Goal: Task Accomplishment & Management: Manage account settings

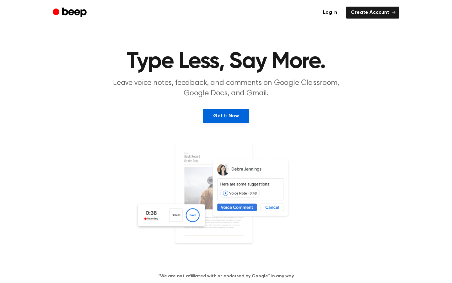
click at [237, 115] on link "Get It Now" at bounding box center [226, 116] width 46 height 14
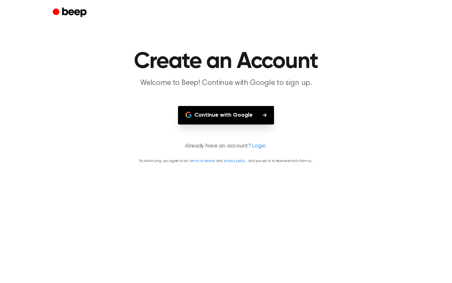
click at [237, 115] on button "Continue with Google" at bounding box center [226, 115] width 96 height 19
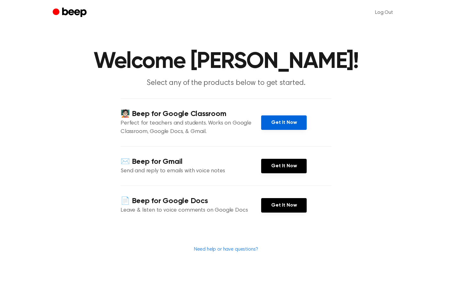
click at [293, 122] on link "Get It Now" at bounding box center [284, 122] width 46 height 14
click at [299, 119] on link "Get It Now" at bounding box center [284, 122] width 46 height 14
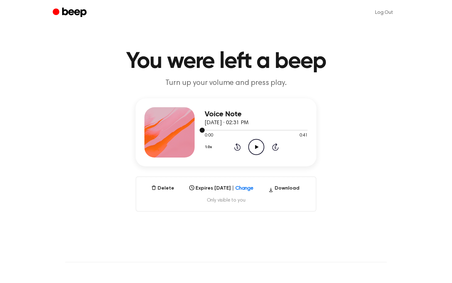
click at [441, 4] on header "Log Out" at bounding box center [226, 12] width 452 height 25
click at [257, 148] on icon "Play Audio" at bounding box center [256, 147] width 16 height 16
click at [255, 149] on icon "Pause Audio" at bounding box center [256, 147] width 16 height 16
click at [253, 189] on icon at bounding box center [250, 186] width 6 height 6
click at [406, 190] on div "Voice Note [DATE] · 02:31 PM 0:15 0:41 Your browser does not support the [objec…" at bounding box center [226, 154] width 437 height 113
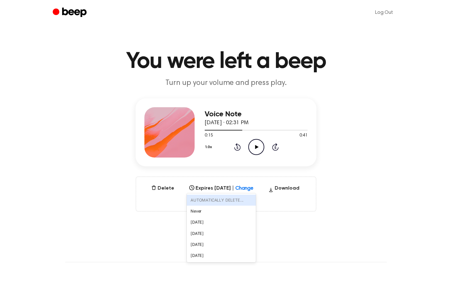
click at [244, 187] on div "Select..." at bounding box center [215, 185] width 57 height 7
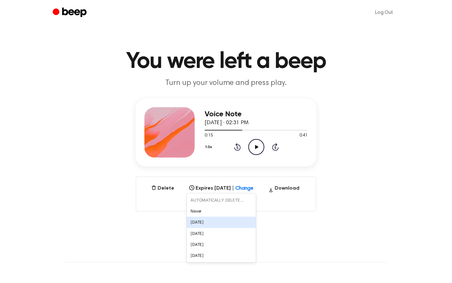
click at [188, 219] on div "[DATE]" at bounding box center [221, 221] width 69 height 11
click at [162, 187] on button "Delete" at bounding box center [163, 188] width 28 height 8
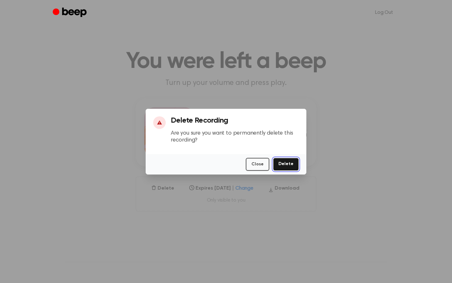
click at [284, 163] on button "Delete" at bounding box center [286, 164] width 26 height 13
